Goal: Information Seeking & Learning: Learn about a topic

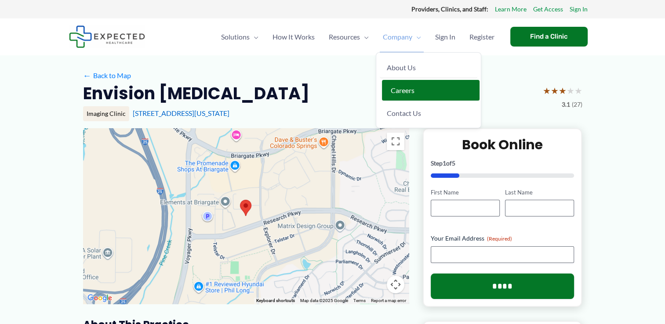
click at [404, 87] on span "Careers" at bounding box center [403, 90] width 24 height 8
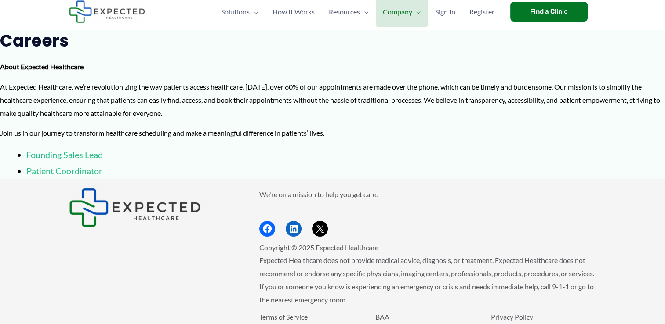
scroll to position [14, 0]
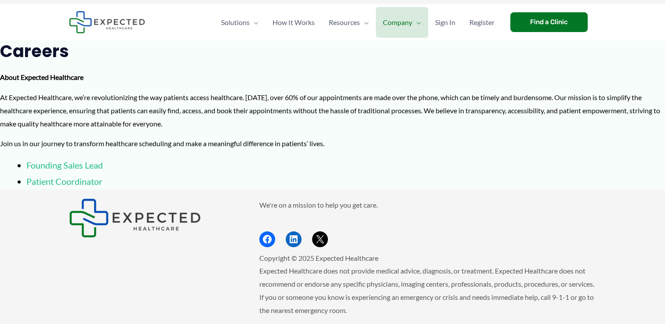
click at [94, 179] on link "Patient Coordinator" at bounding box center [64, 181] width 76 height 11
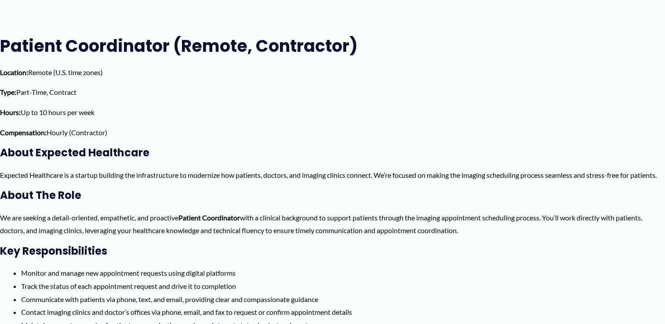
scroll to position [105, 0]
